Goal: Transaction & Acquisition: Purchase product/service

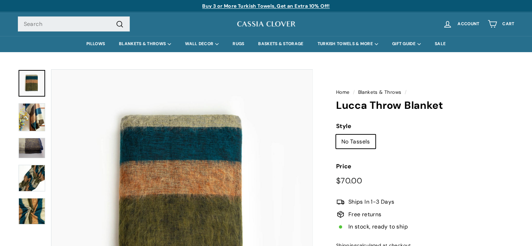
click at [183, 19] on predictive-search "Search .cls-1{fill:none;stroke:#000;stroke-miterlimit:10;stroke-width:2px} Sear…" at bounding box center [113, 23] width 190 height 15
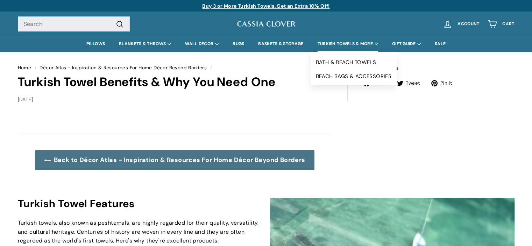
click at [340, 60] on link "BATH & BEACH TOWELS" at bounding box center [353, 62] width 86 height 14
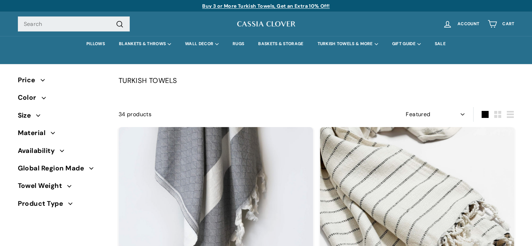
select select "manual"
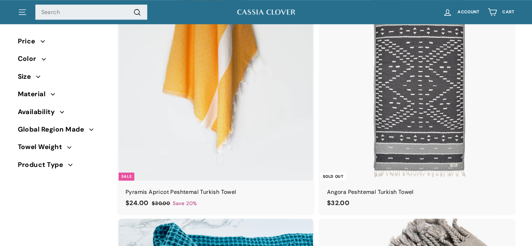
scroll to position [3219, 0]
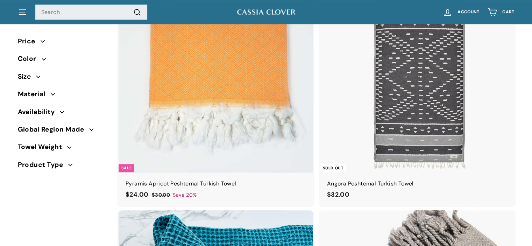
click at [222, 68] on img at bounding box center [215, 75] width 194 height 194
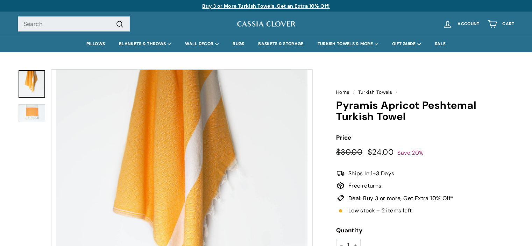
click at [38, 121] on img at bounding box center [32, 113] width 27 height 18
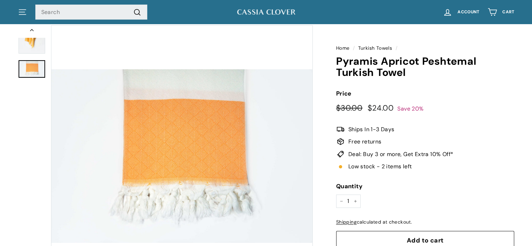
scroll to position [39, 0]
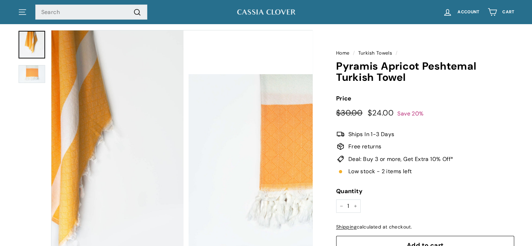
click at [32, 50] on img at bounding box center [32, 45] width 27 height 28
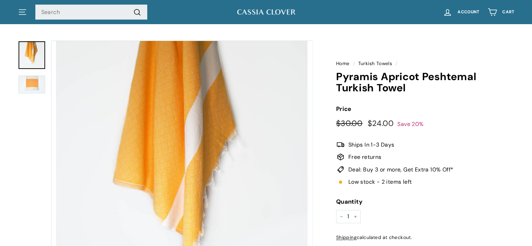
scroll to position [0, 0]
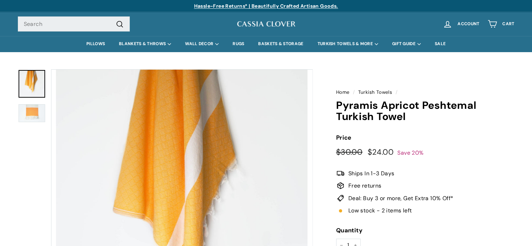
click at [31, 112] on img at bounding box center [32, 113] width 27 height 18
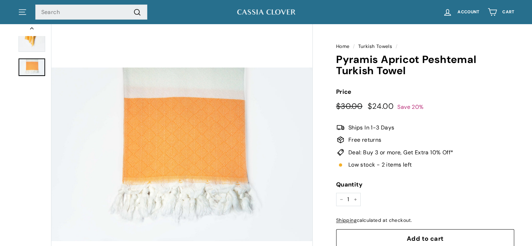
scroll to position [44, 0]
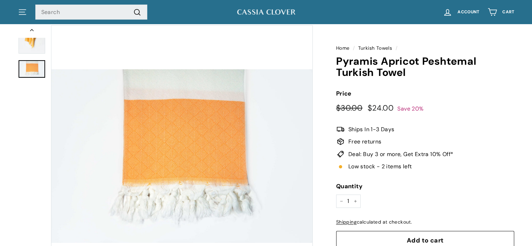
click at [27, 44] on img at bounding box center [32, 40] width 27 height 28
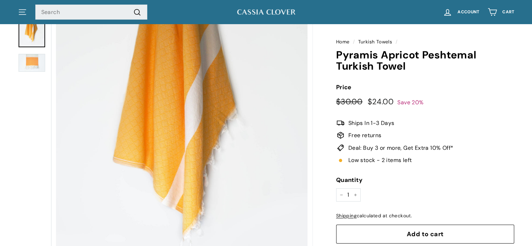
scroll to position [0, 0]
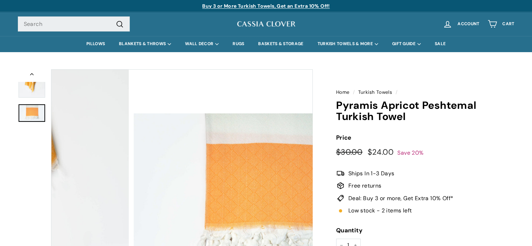
click at [34, 110] on img at bounding box center [32, 113] width 27 height 18
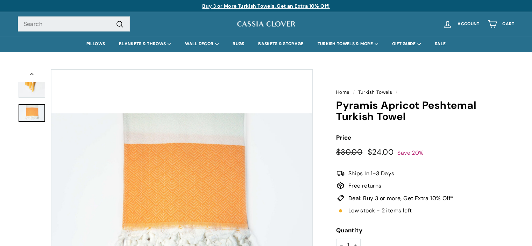
click at [31, 87] on img at bounding box center [32, 84] width 27 height 28
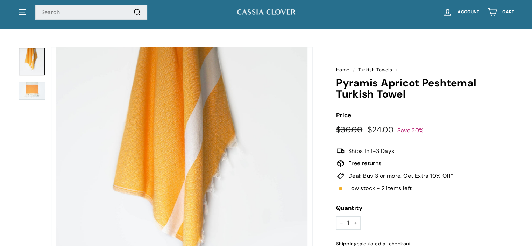
scroll to position [19, 0]
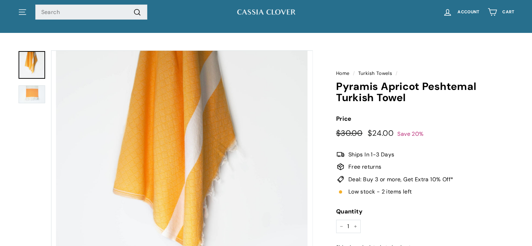
click at [35, 94] on img at bounding box center [32, 94] width 27 height 18
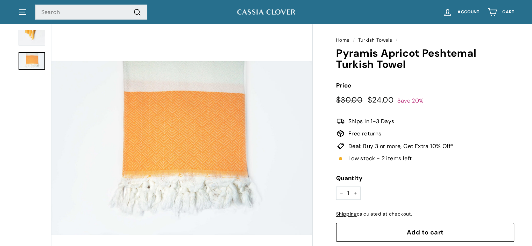
scroll to position [39, 0]
